Goal: Task Accomplishment & Management: Manage account settings

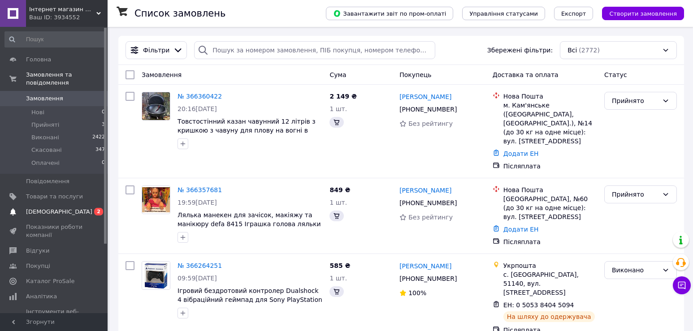
click at [65, 208] on span "[DEMOGRAPHIC_DATA]" at bounding box center [54, 212] width 57 height 8
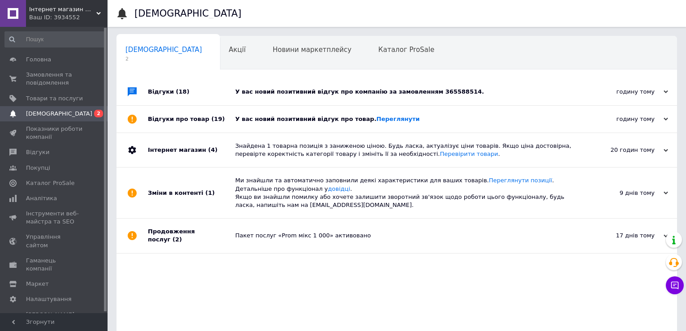
click at [440, 119] on div "У вас новий позитивний відгук про товар. Переглянути" at bounding box center [406, 119] width 343 height 8
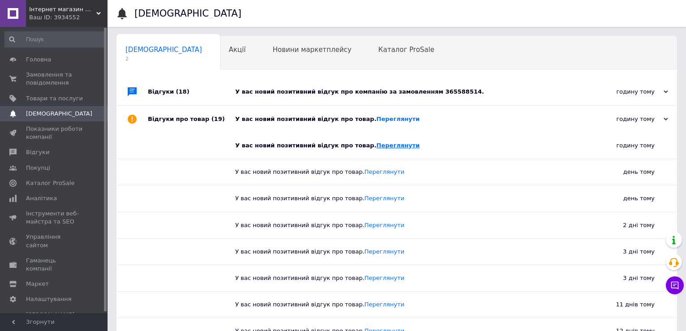
click at [377, 149] on link "Переглянути" at bounding box center [398, 145] width 43 height 7
click at [229, 50] on span "Акції" at bounding box center [237, 50] width 17 height 8
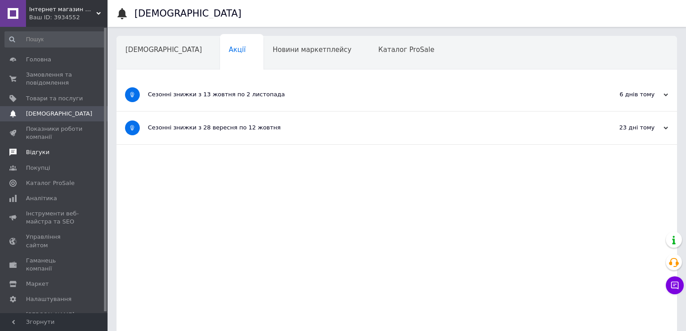
click at [52, 148] on link "Відгуки" at bounding box center [55, 152] width 110 height 15
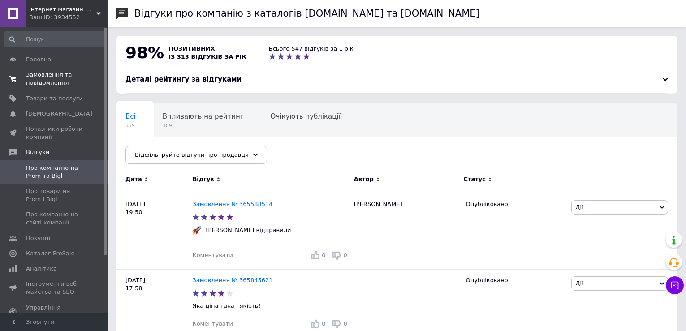
click at [64, 74] on span "Замовлення та повідомлення" at bounding box center [54, 79] width 57 height 16
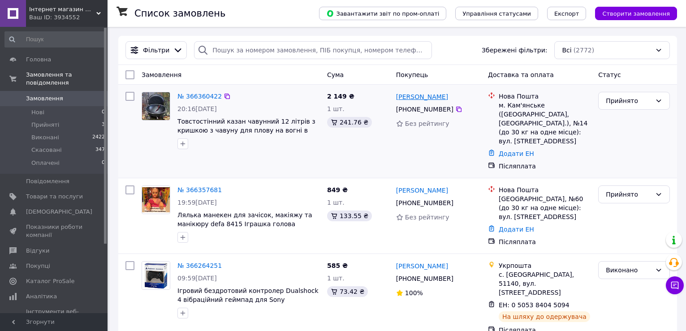
click at [437, 96] on link "[PERSON_NAME]" at bounding box center [422, 96] width 52 height 9
click at [43, 121] on span "Прийняті" at bounding box center [45, 125] width 28 height 8
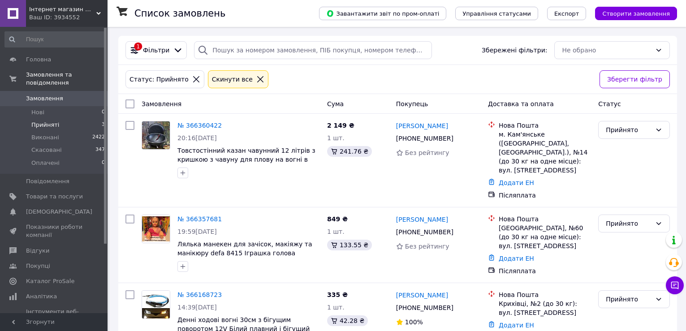
click at [69, 95] on span "Замовлення" at bounding box center [54, 99] width 57 height 8
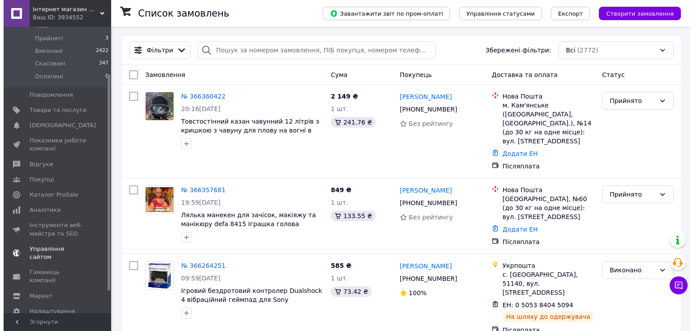
scroll to position [90, 0]
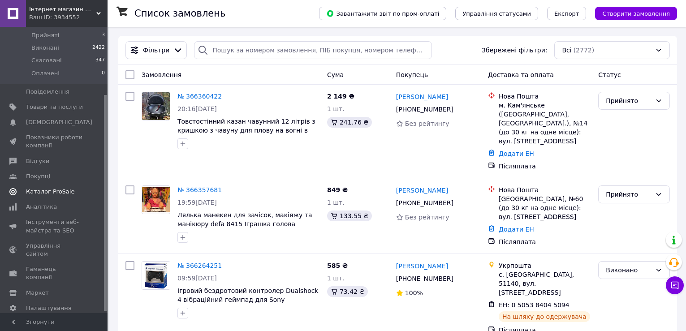
click at [56, 188] on span "Каталог ProSale" at bounding box center [50, 192] width 48 height 8
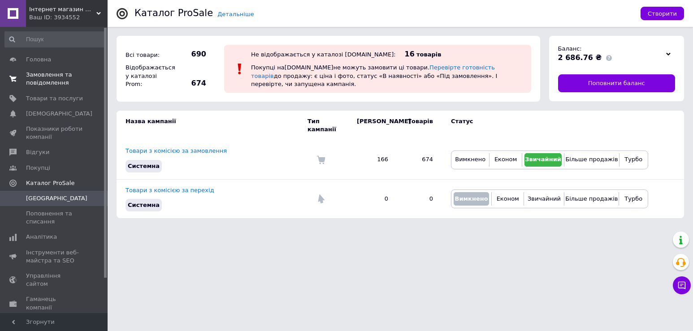
click at [49, 73] on span "Замовлення та повідомлення" at bounding box center [54, 79] width 57 height 16
